Goal: Task Accomplishment & Management: Check status

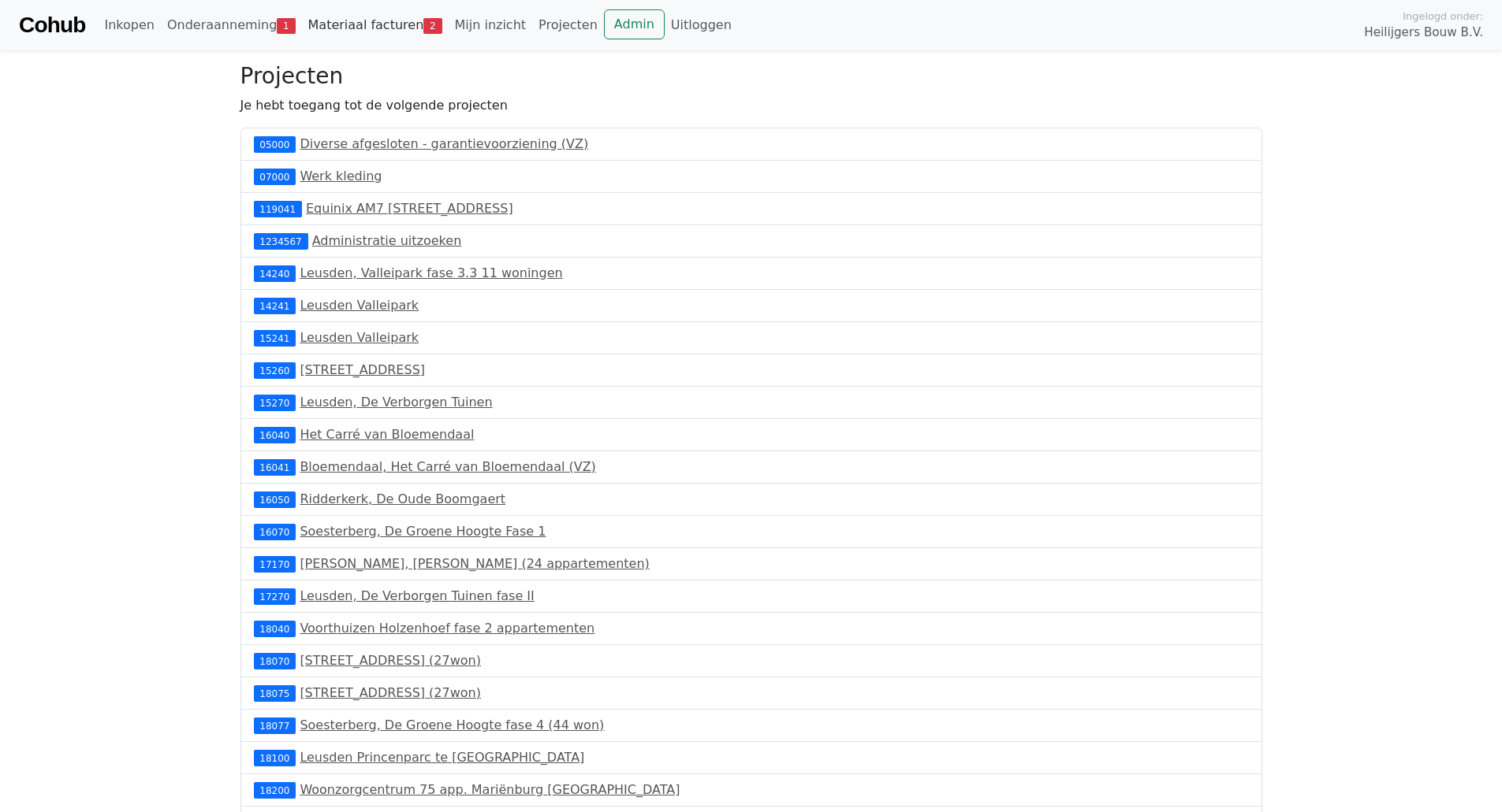
click at [367, 28] on link "Materiaal facturen 2" at bounding box center [374, 25] width 147 height 31
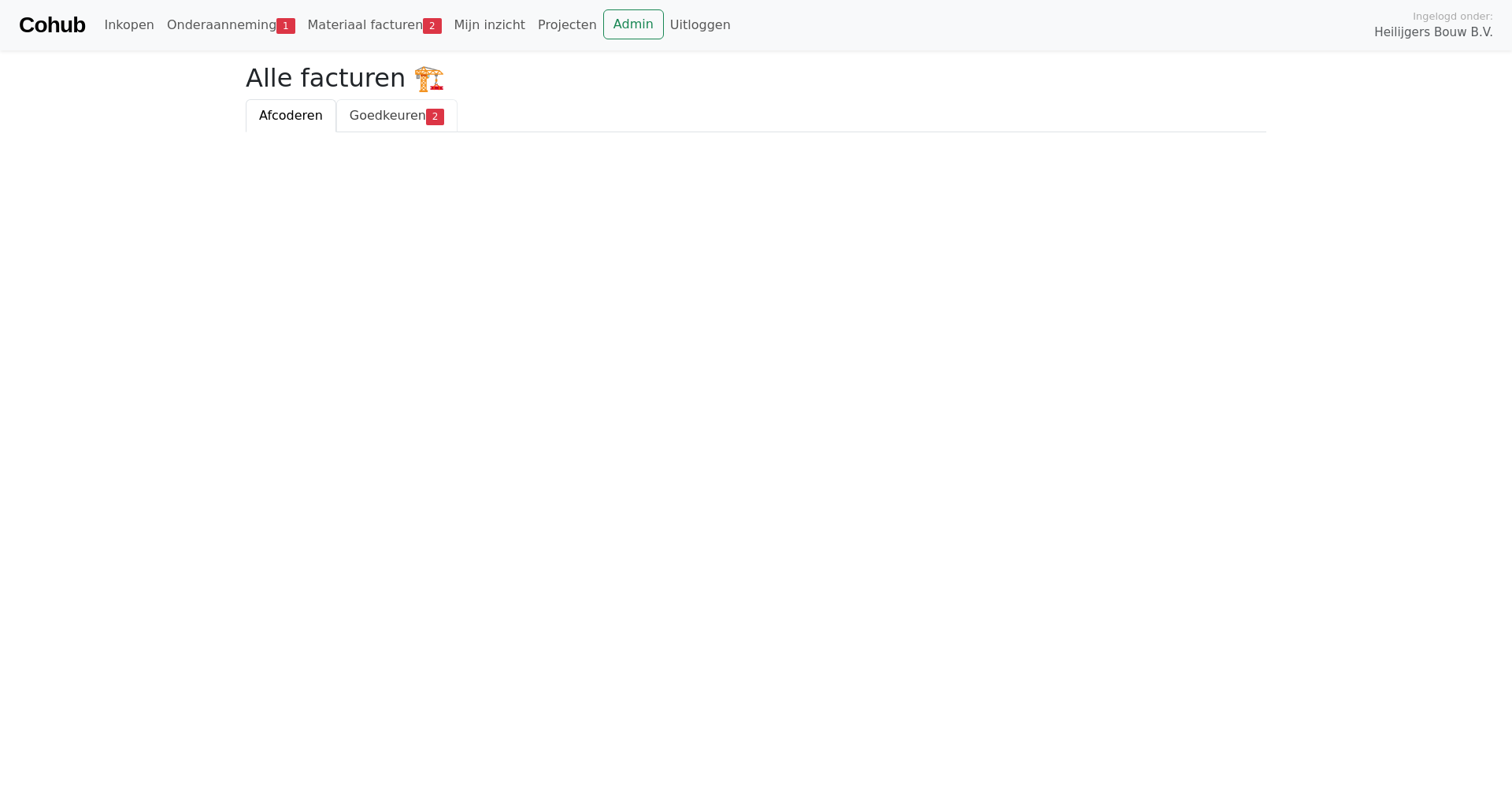
click at [402, 113] on span "Goedkeuren" at bounding box center [388, 115] width 76 height 15
